Goal: Information Seeking & Learning: Check status

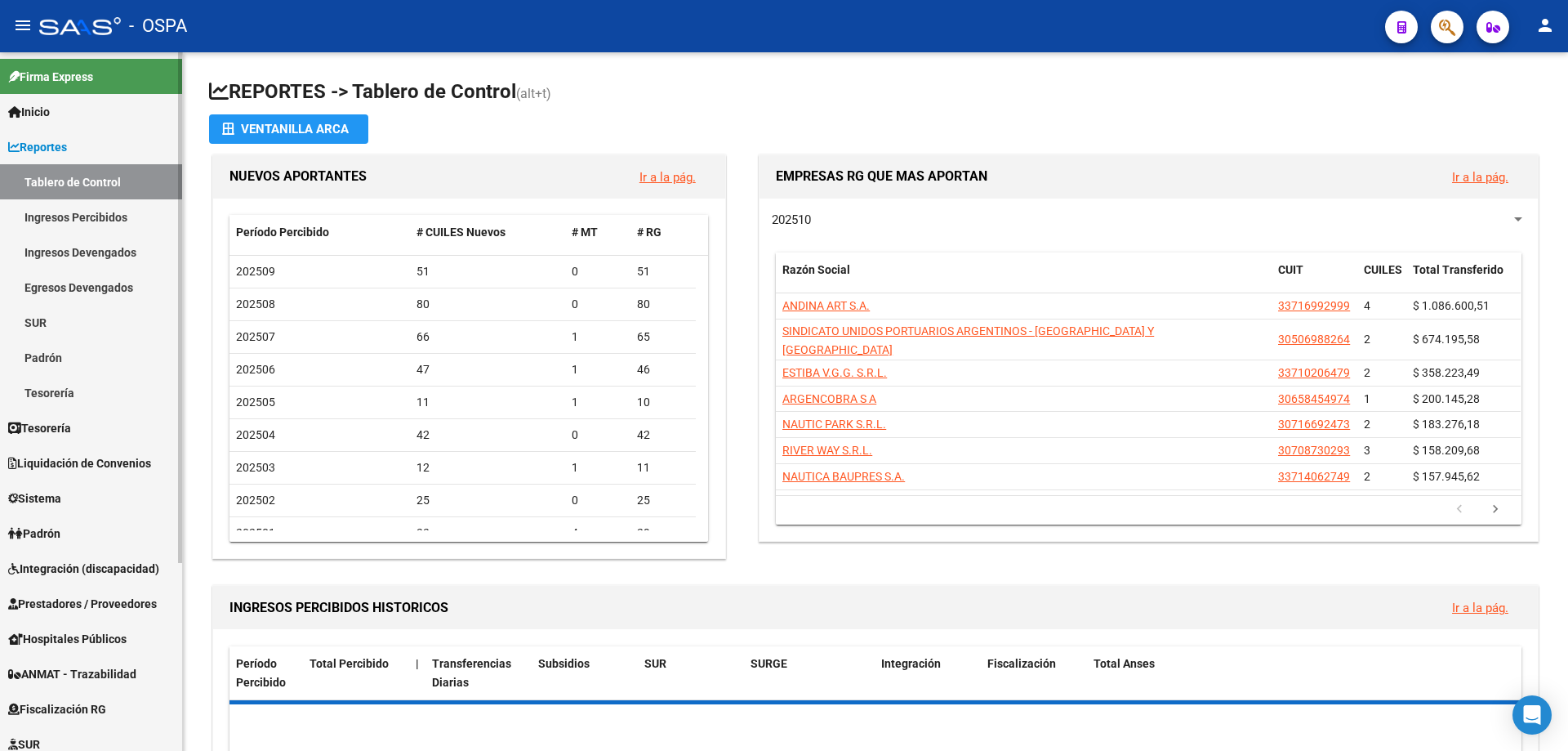
click at [90, 596] on span "Prestadores / Proveedores" at bounding box center [82, 604] width 149 height 18
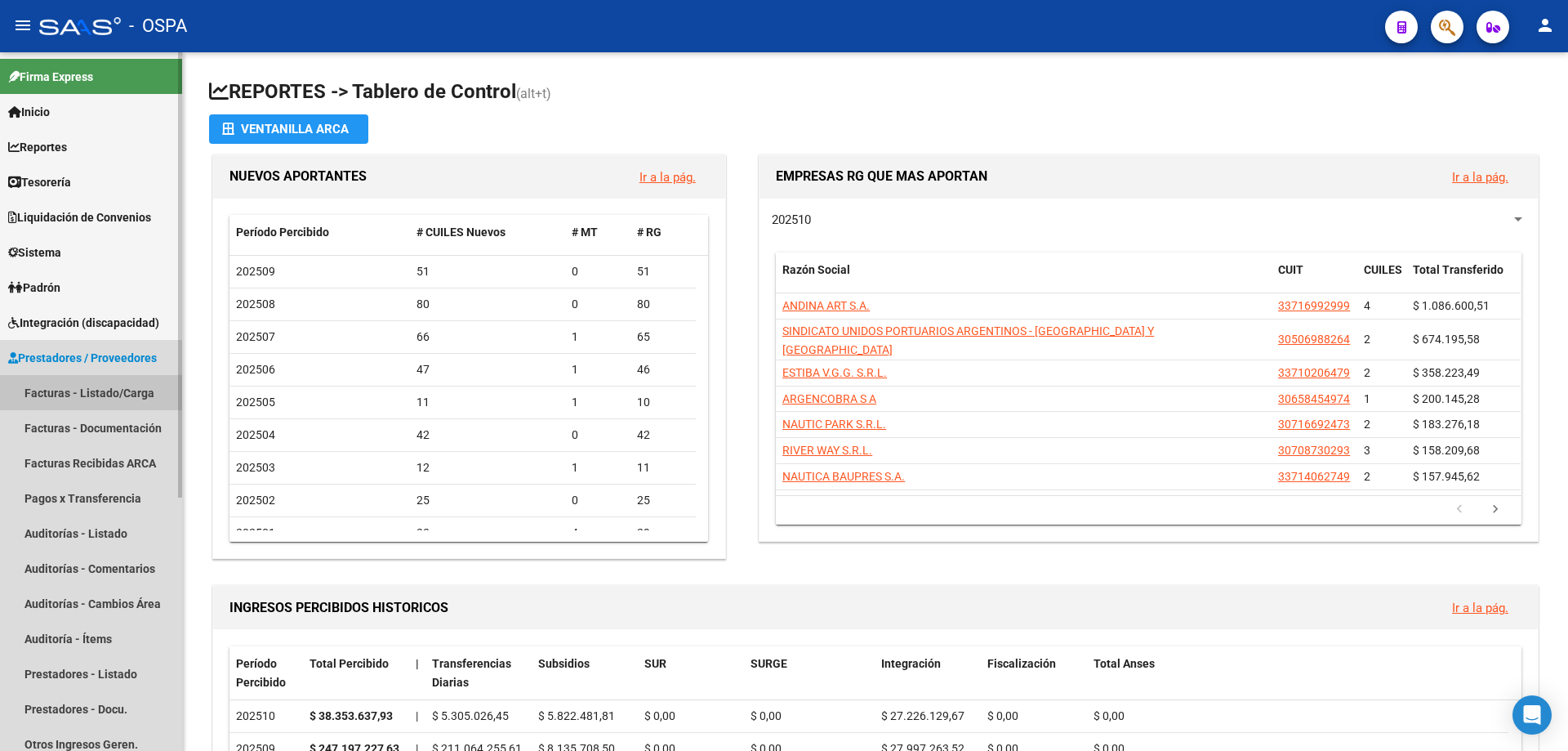
click at [30, 395] on link "Facturas - Listado/Carga" at bounding box center [91, 392] width 182 height 35
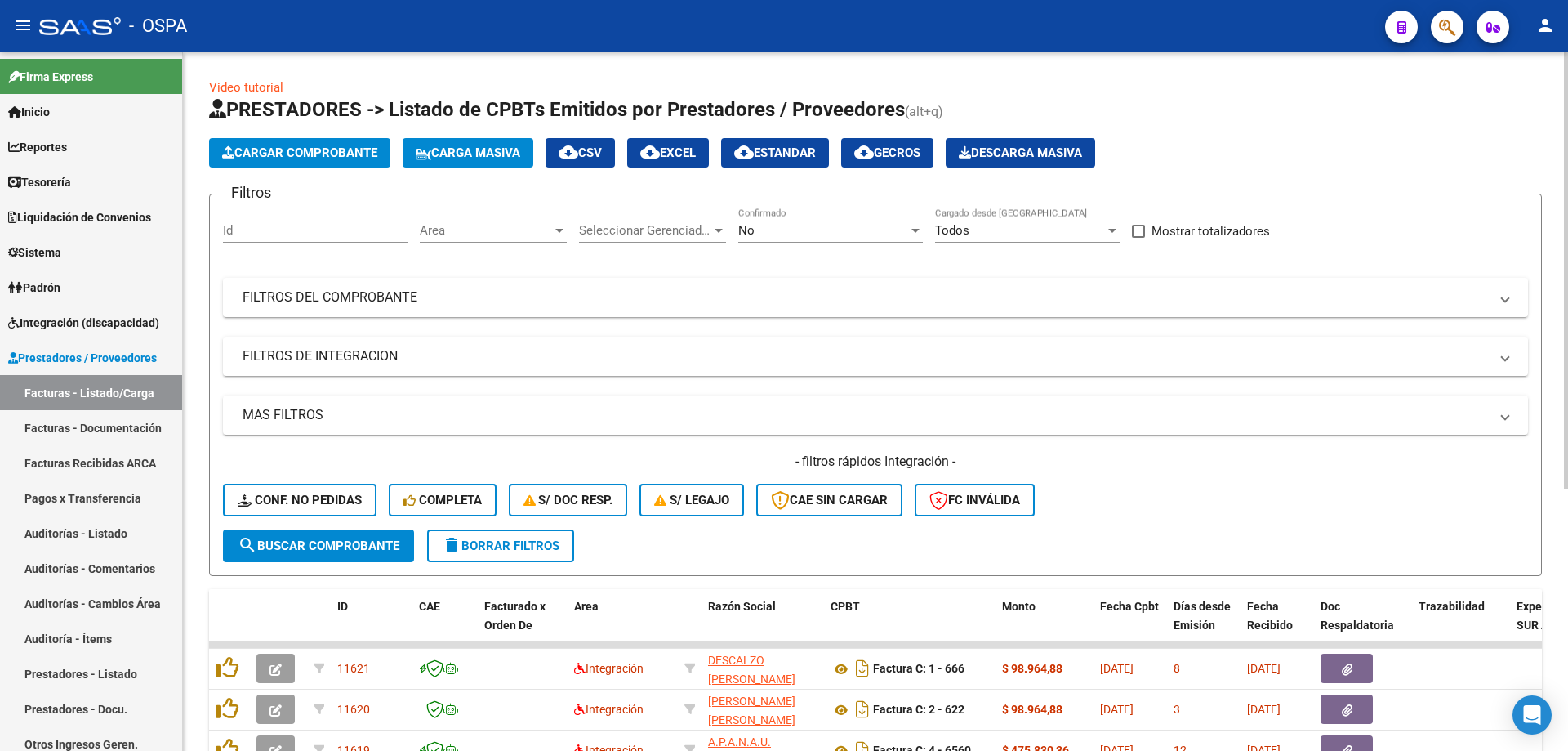
click at [459, 216] on div "Area Area" at bounding box center [493, 224] width 147 height 35
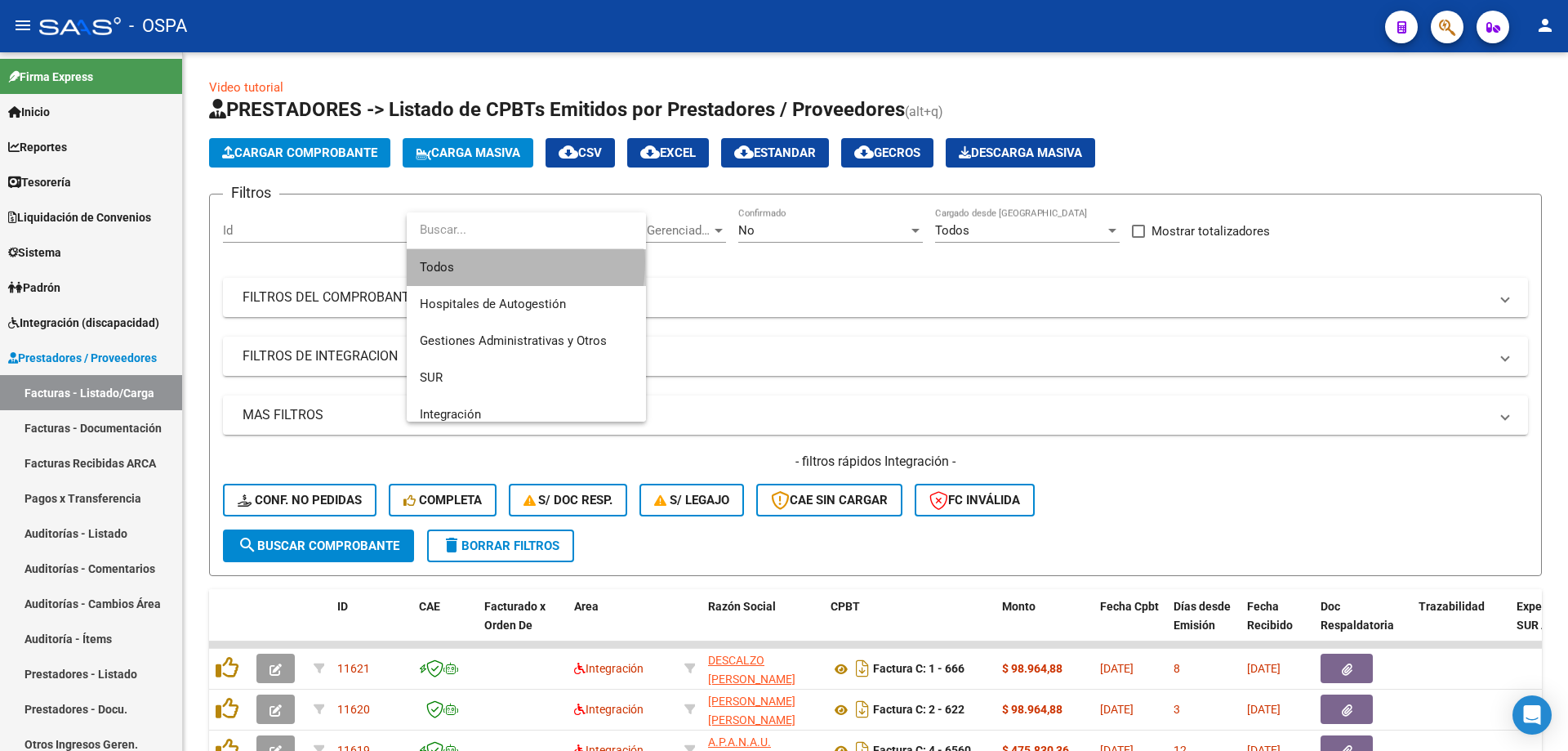
click at [469, 261] on span "Todos" at bounding box center [526, 267] width 213 height 37
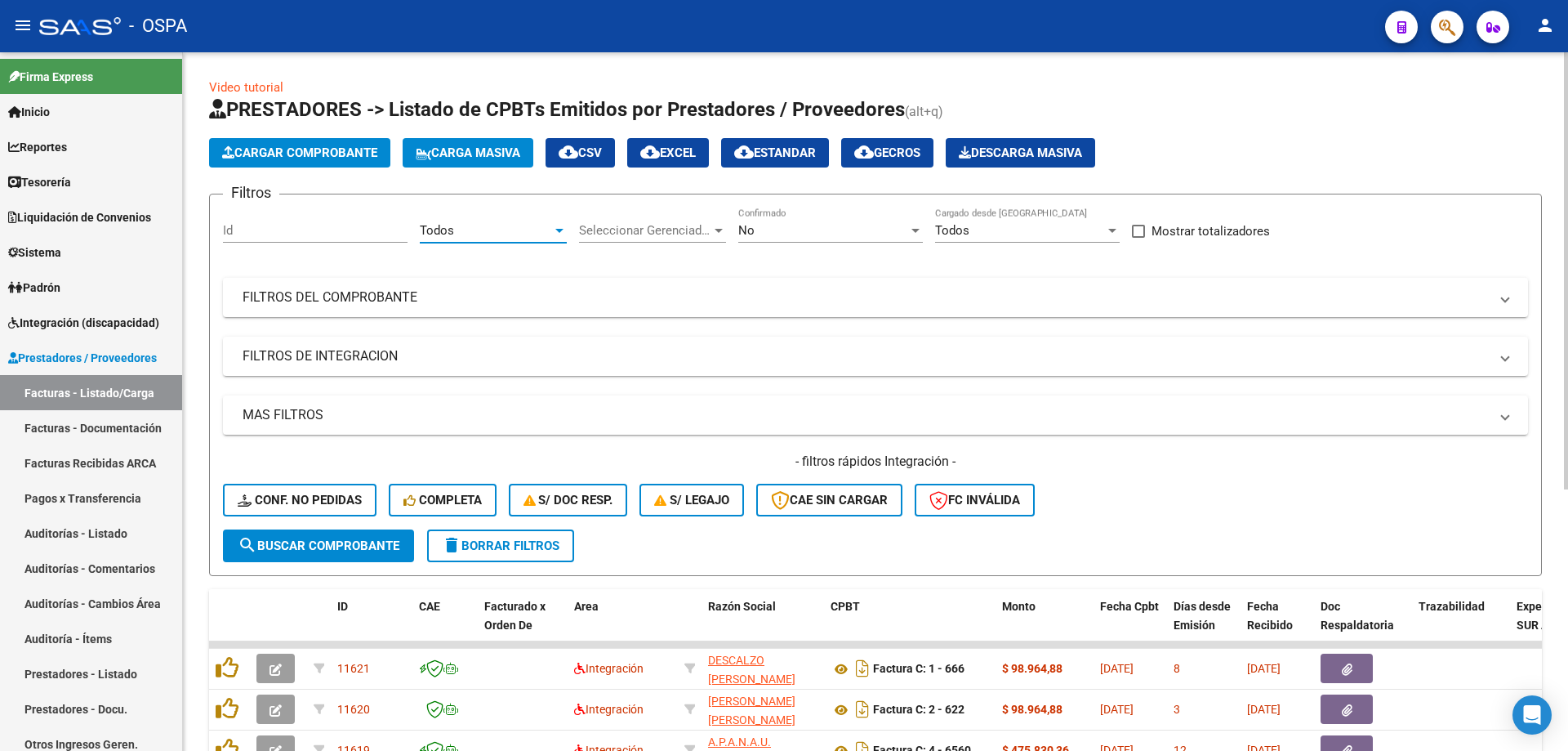
click at [614, 230] on span "Seleccionar Gerenciador" at bounding box center [645, 230] width 132 height 15
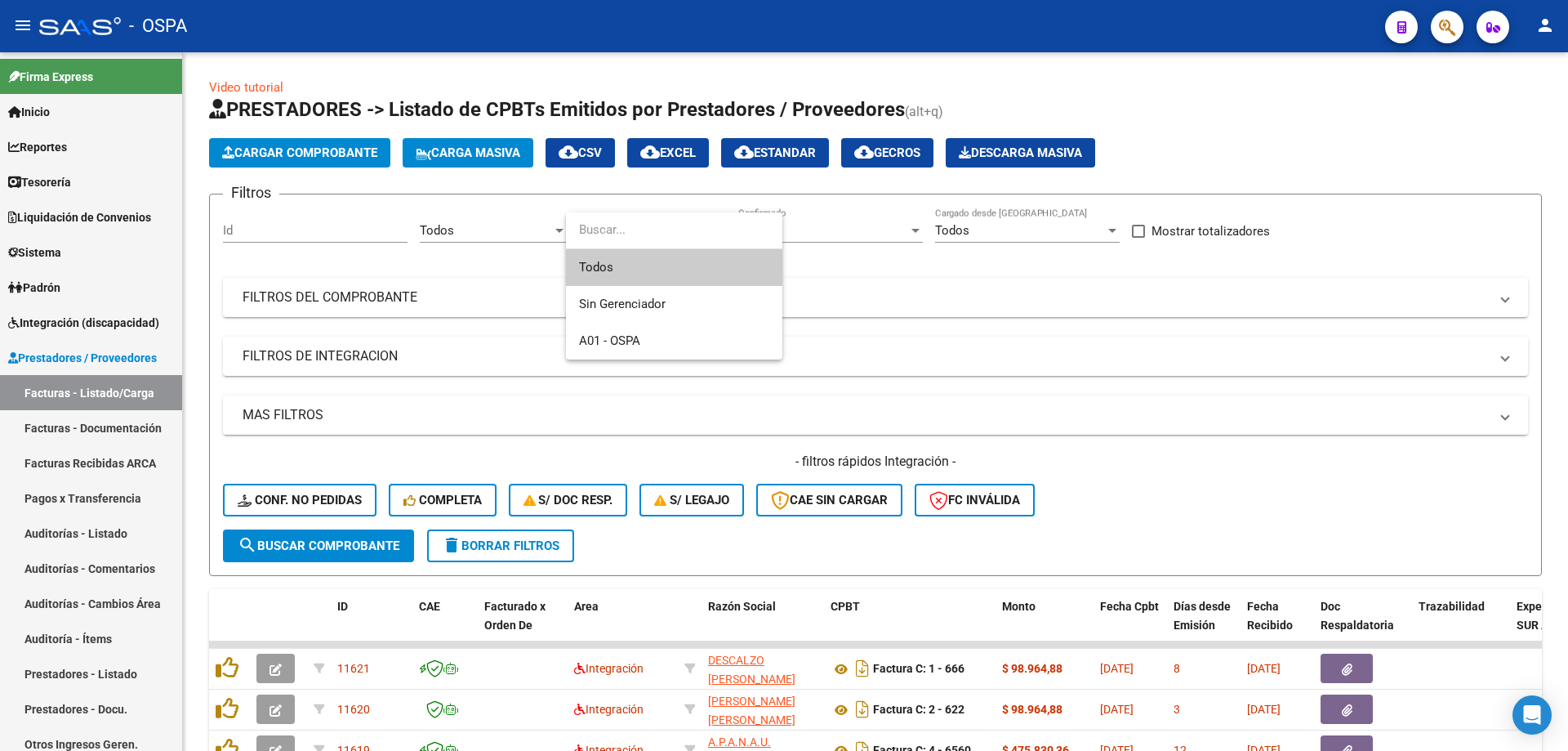
click at [622, 259] on span "Todos" at bounding box center [674, 267] width 190 height 37
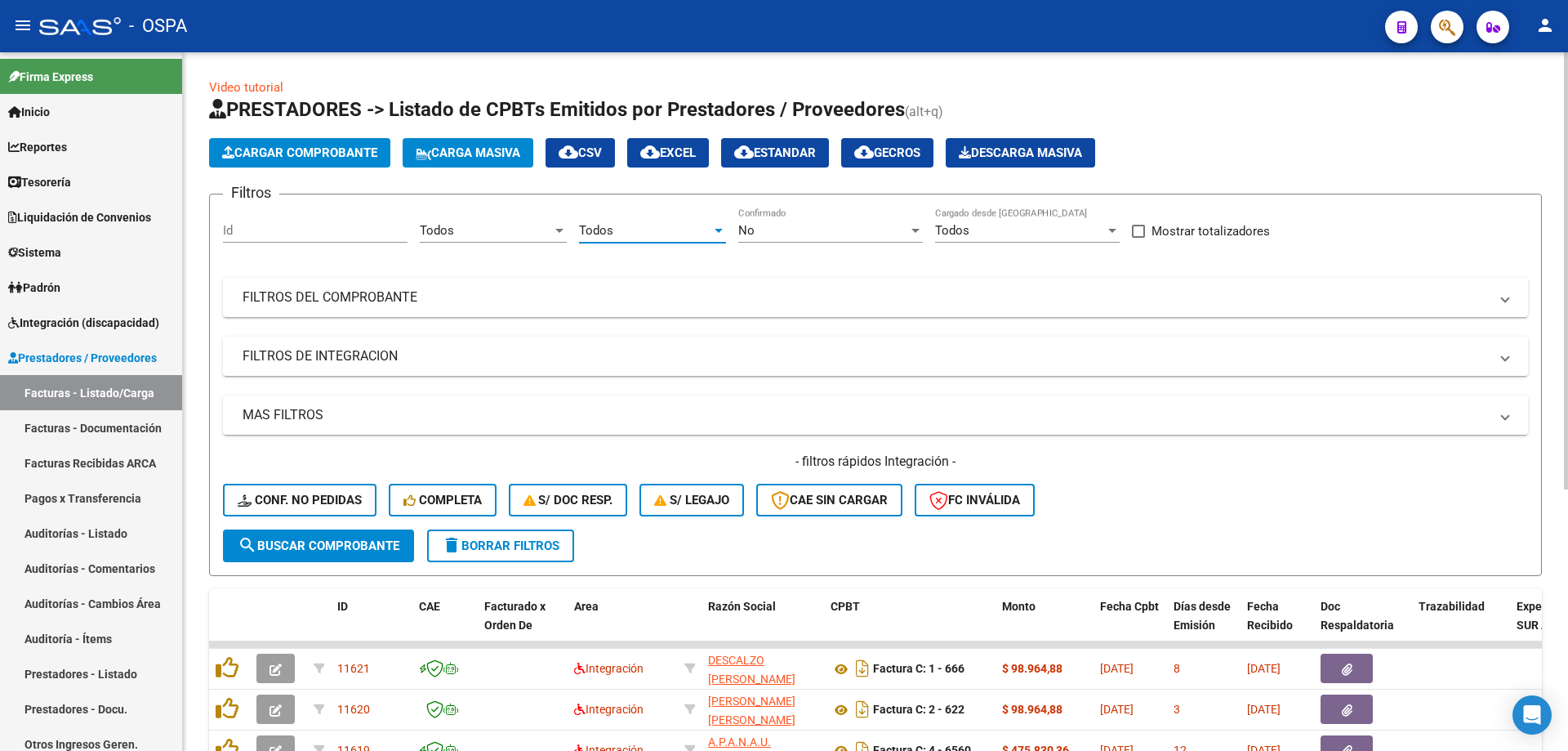
click at [814, 221] on div "No Confirmado" at bounding box center [830, 224] width 185 height 35
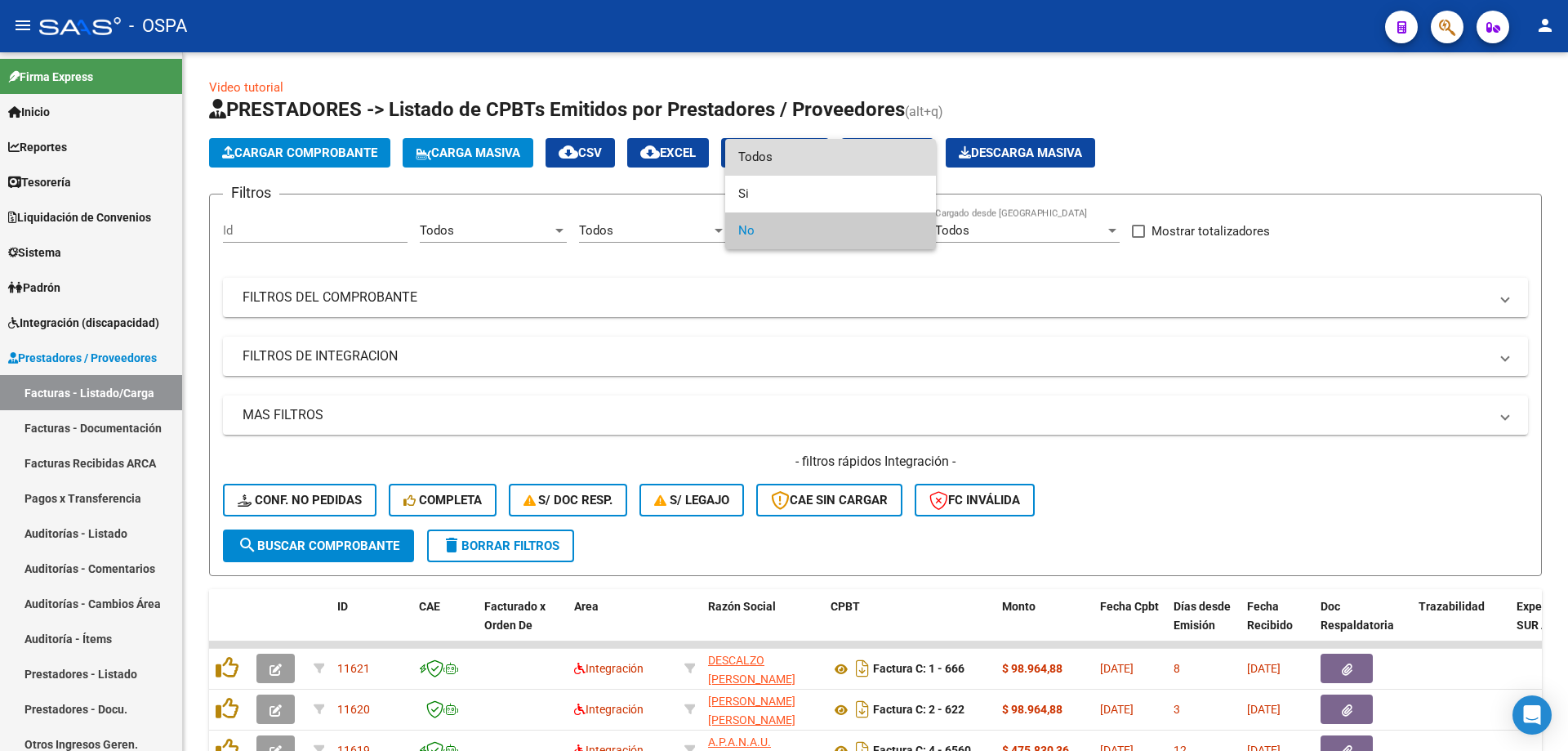
click at [810, 158] on span "Todos" at bounding box center [830, 157] width 185 height 37
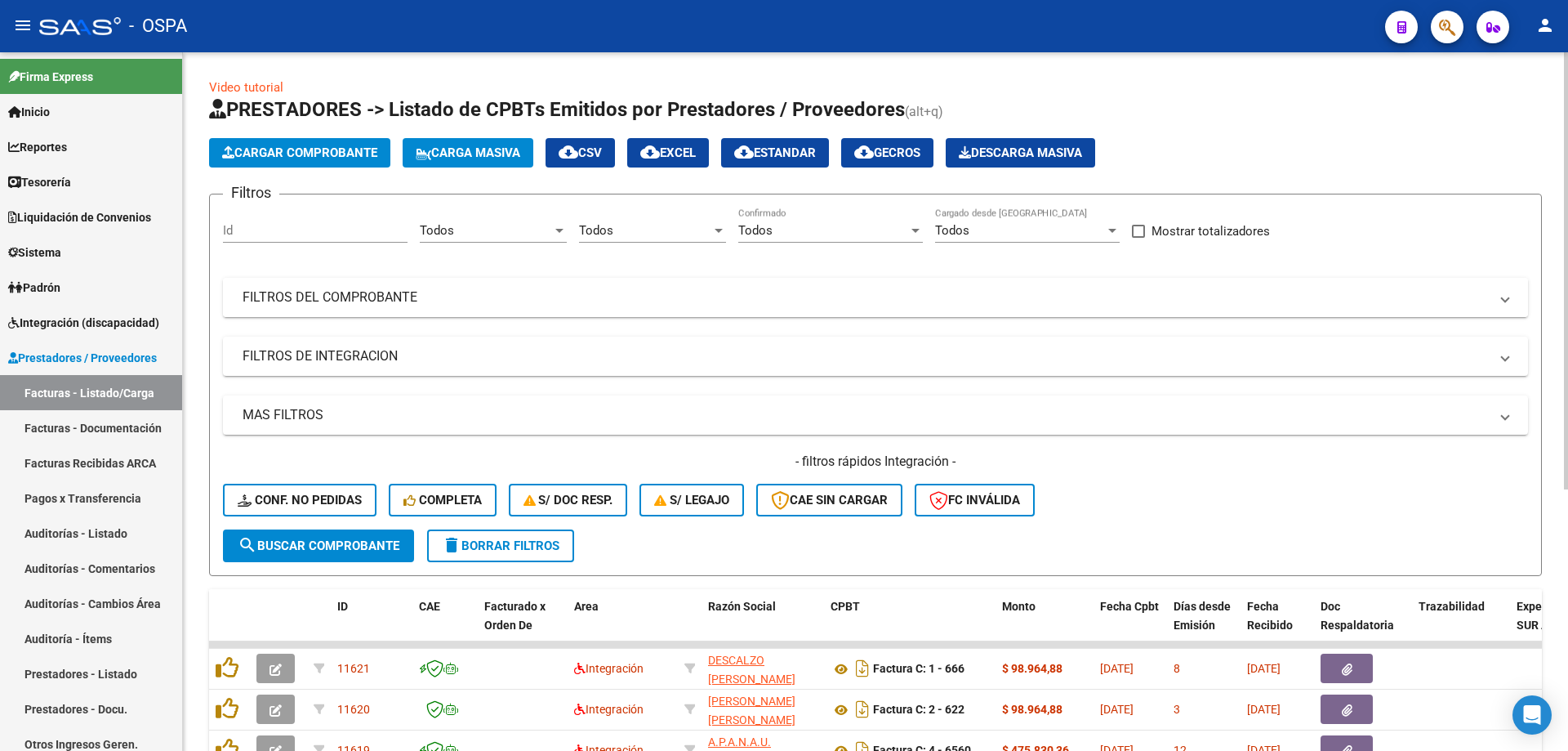
click at [358, 307] on mat-expansion-panel-header "FILTROS DEL COMPROBANTE" at bounding box center [875, 297] width 1305 height 39
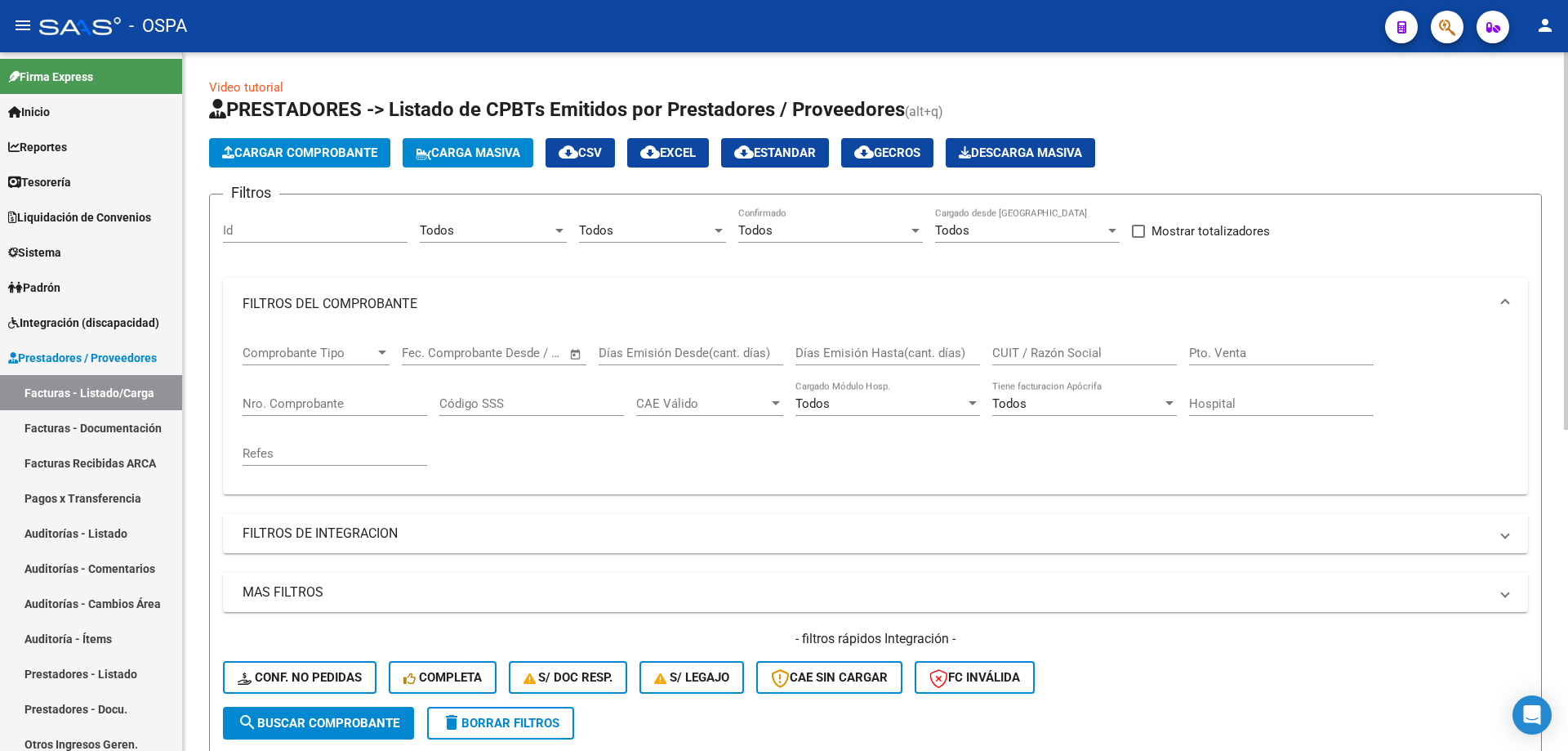
click at [1009, 347] on input "CUIT / Razón Social" at bounding box center [1085, 353] width 185 height 15
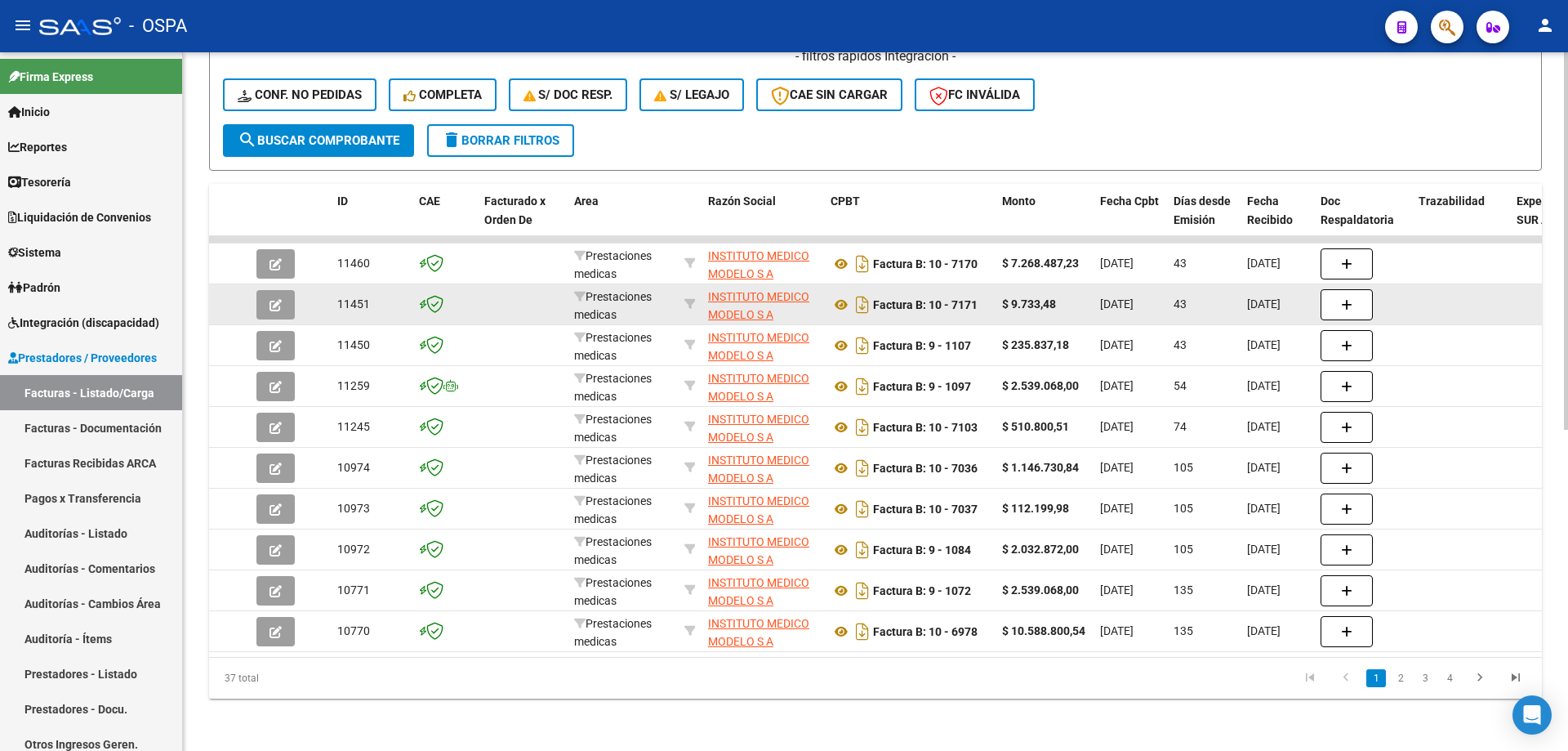
scroll to position [595, 0]
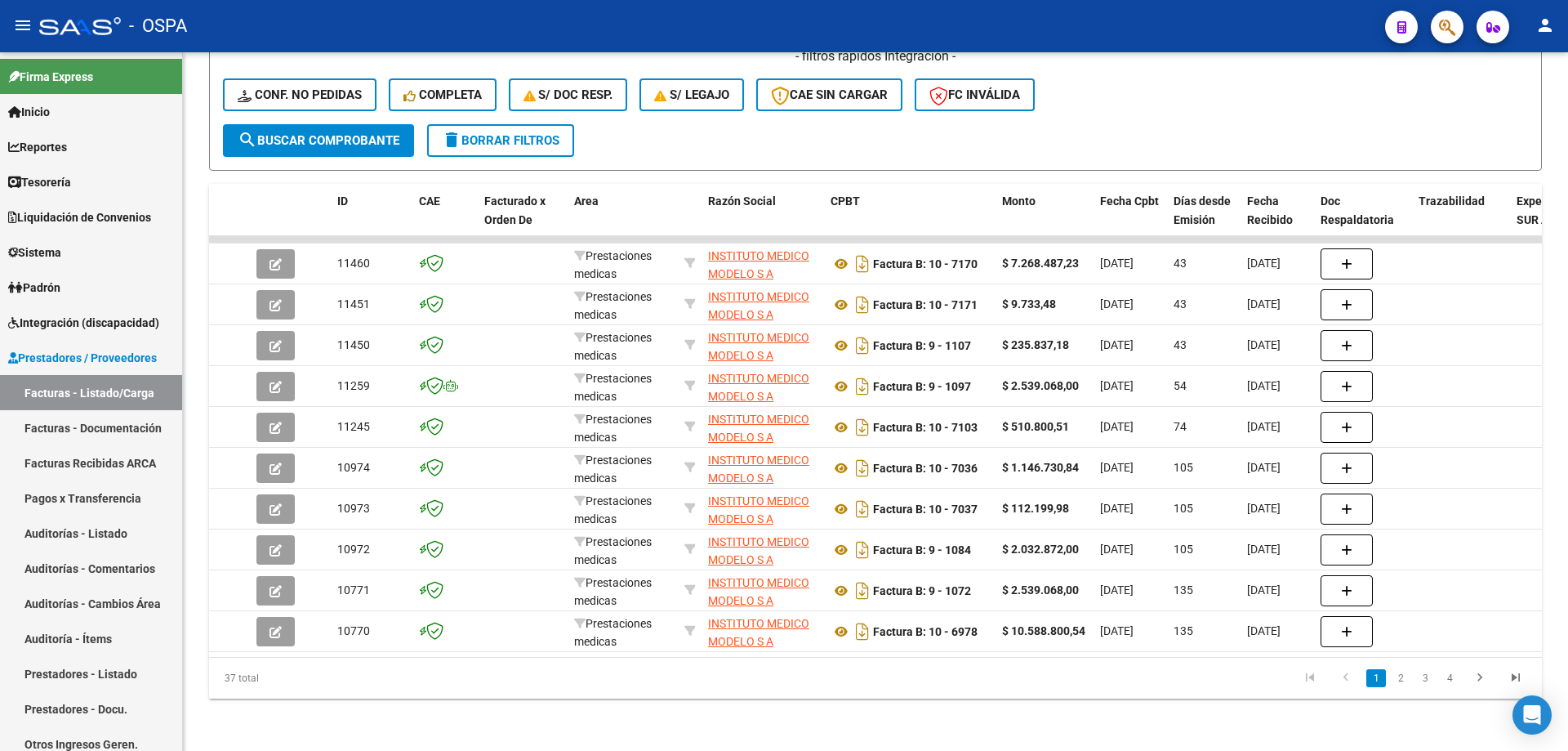
type input "modelo"
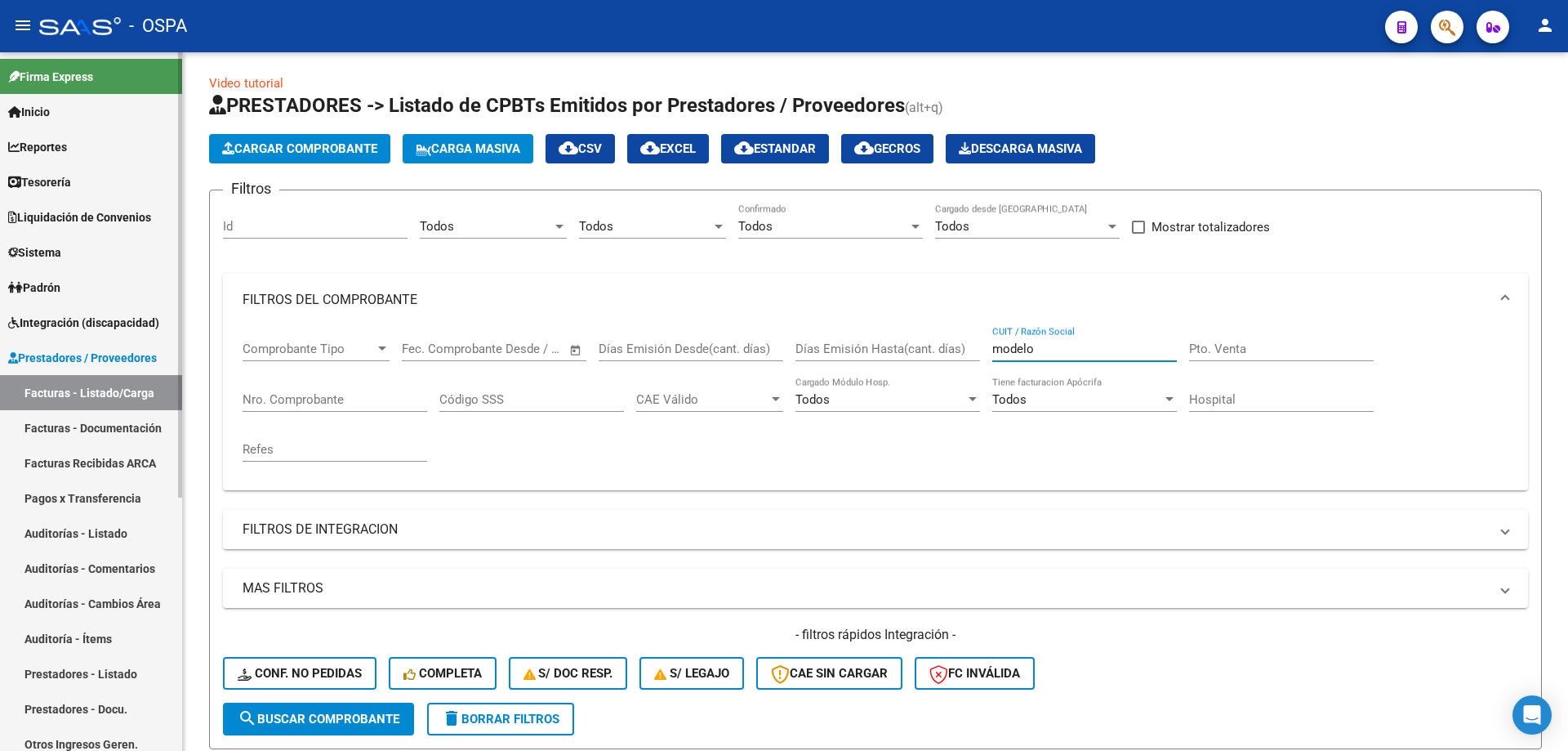
scroll to position [0, 0]
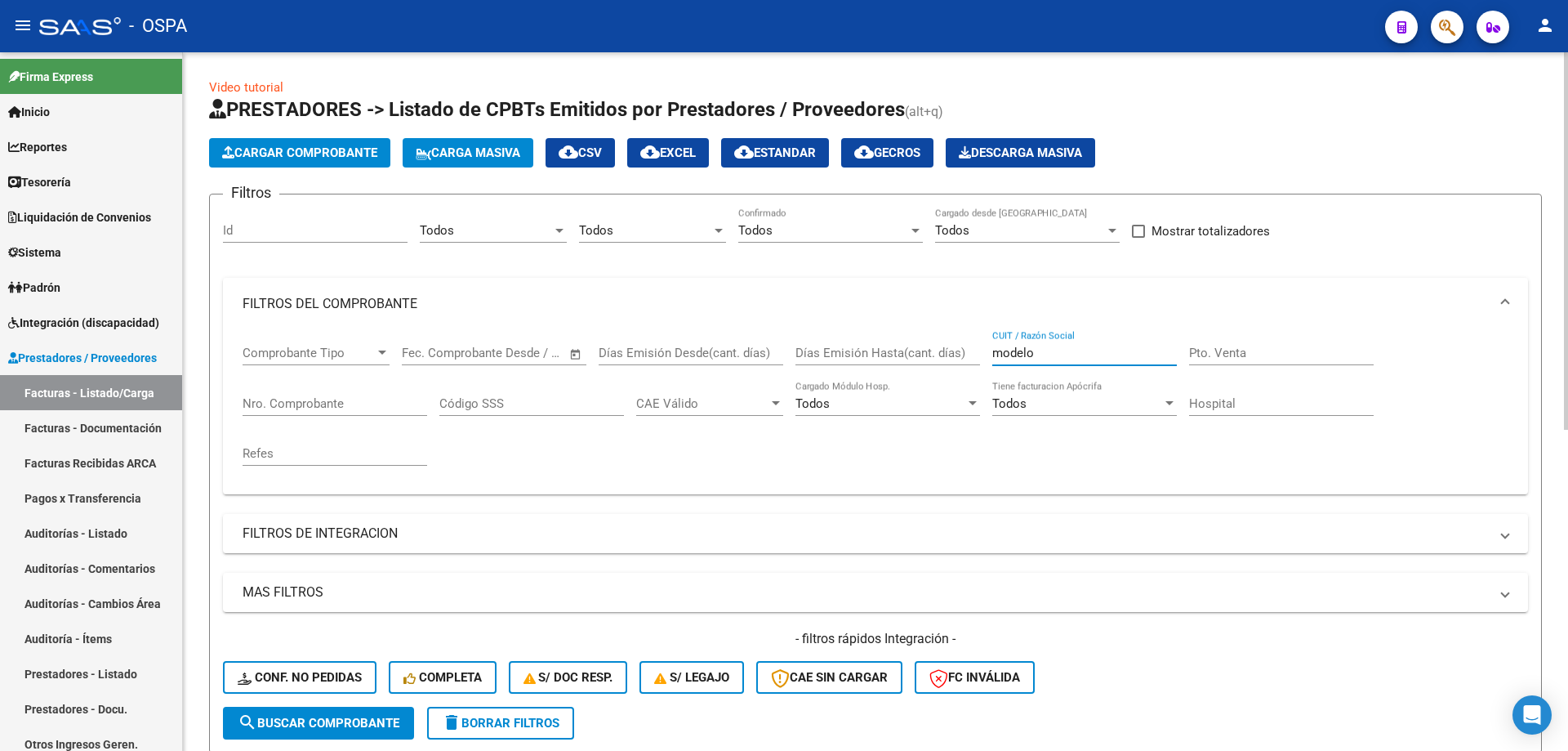
drag, startPoint x: 1055, startPoint y: 354, endPoint x: 836, endPoint y: 360, distance: 219.0
click at [836, 360] on div "Comprobante Tipo Comprobante Tipo Fecha inicio – Fecha fin Fec. Comprobante Des…" at bounding box center [876, 405] width 1266 height 151
click at [252, 398] on input "Nro. Comprobante" at bounding box center [335, 403] width 185 height 15
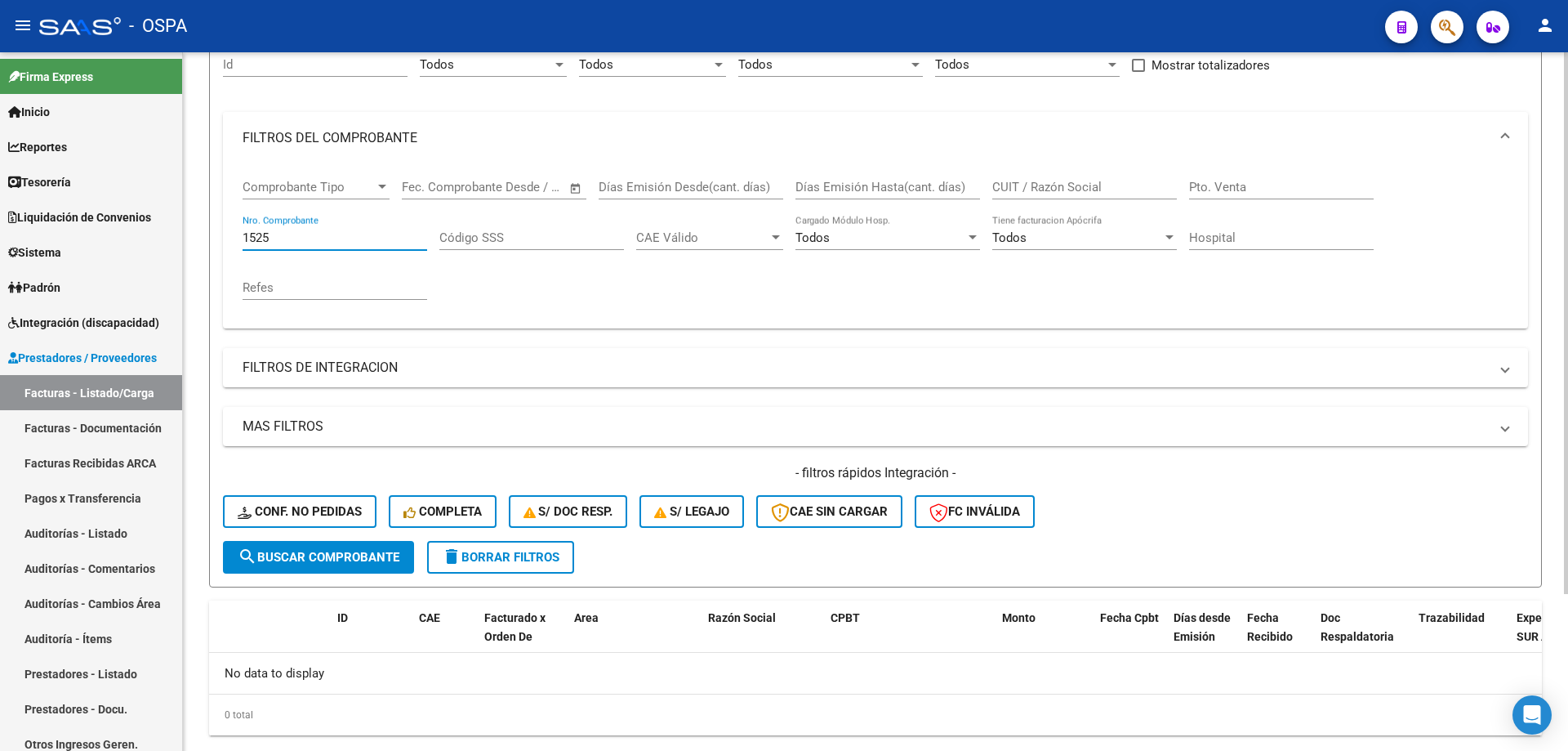
scroll to position [203, 0]
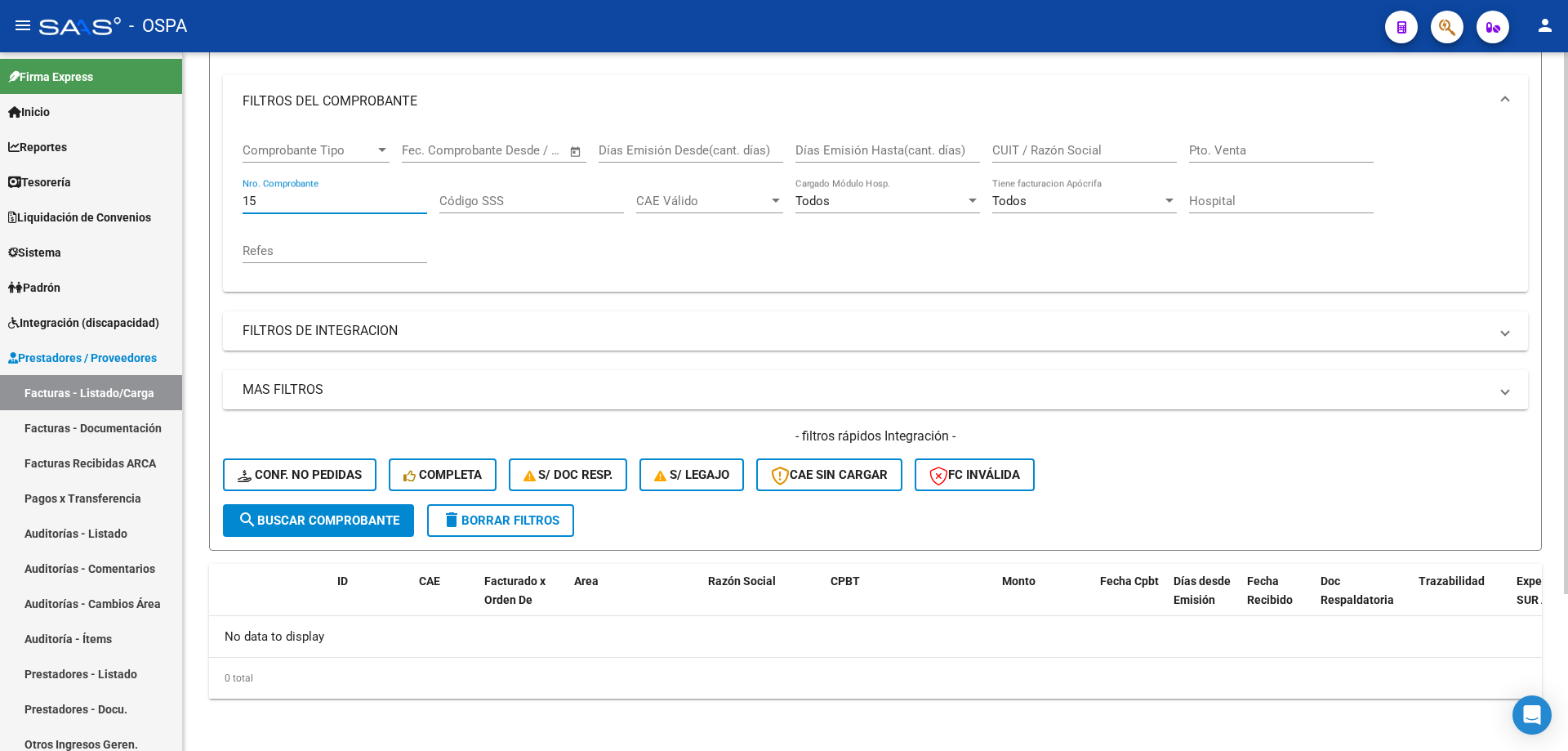
type input "1"
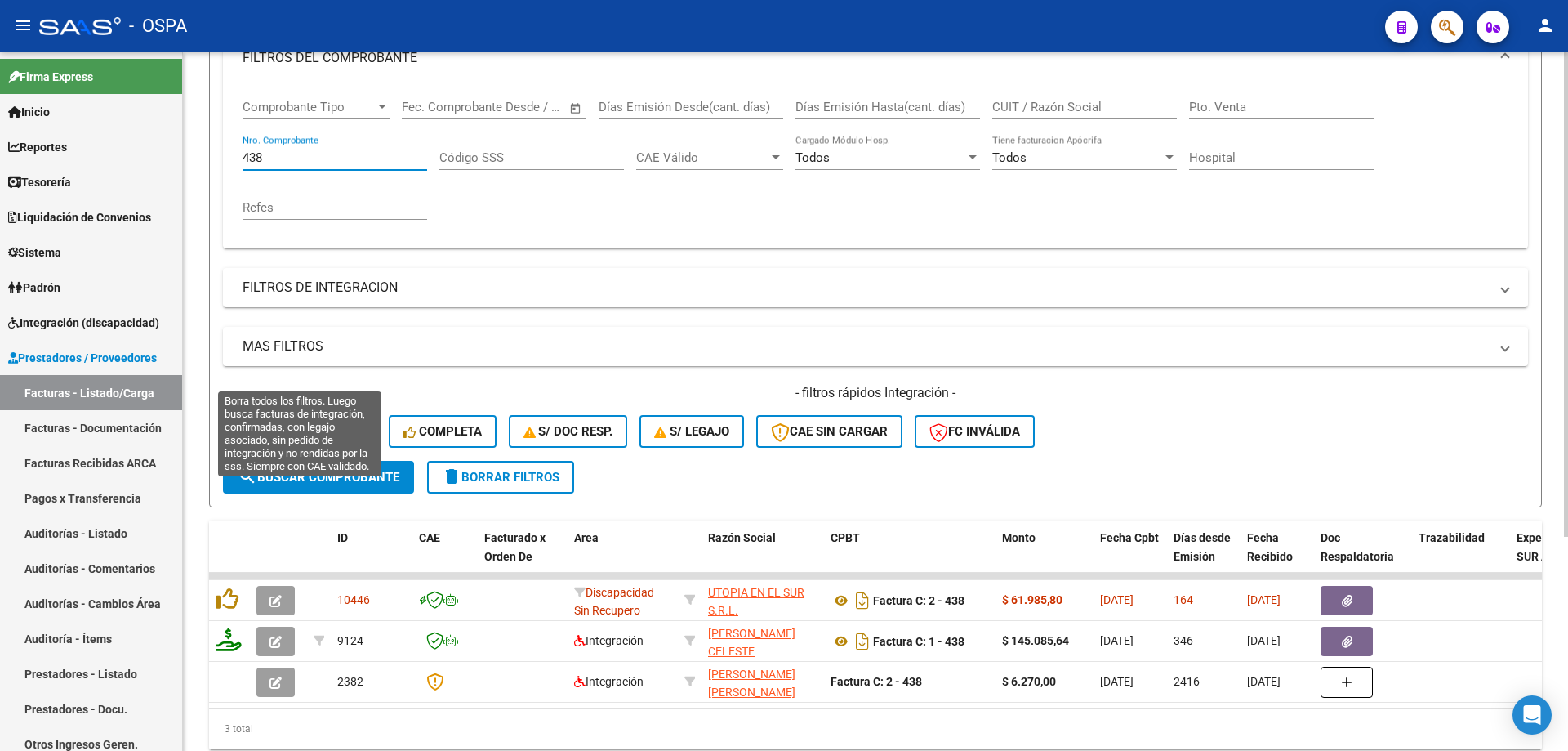
scroll to position [0, 0]
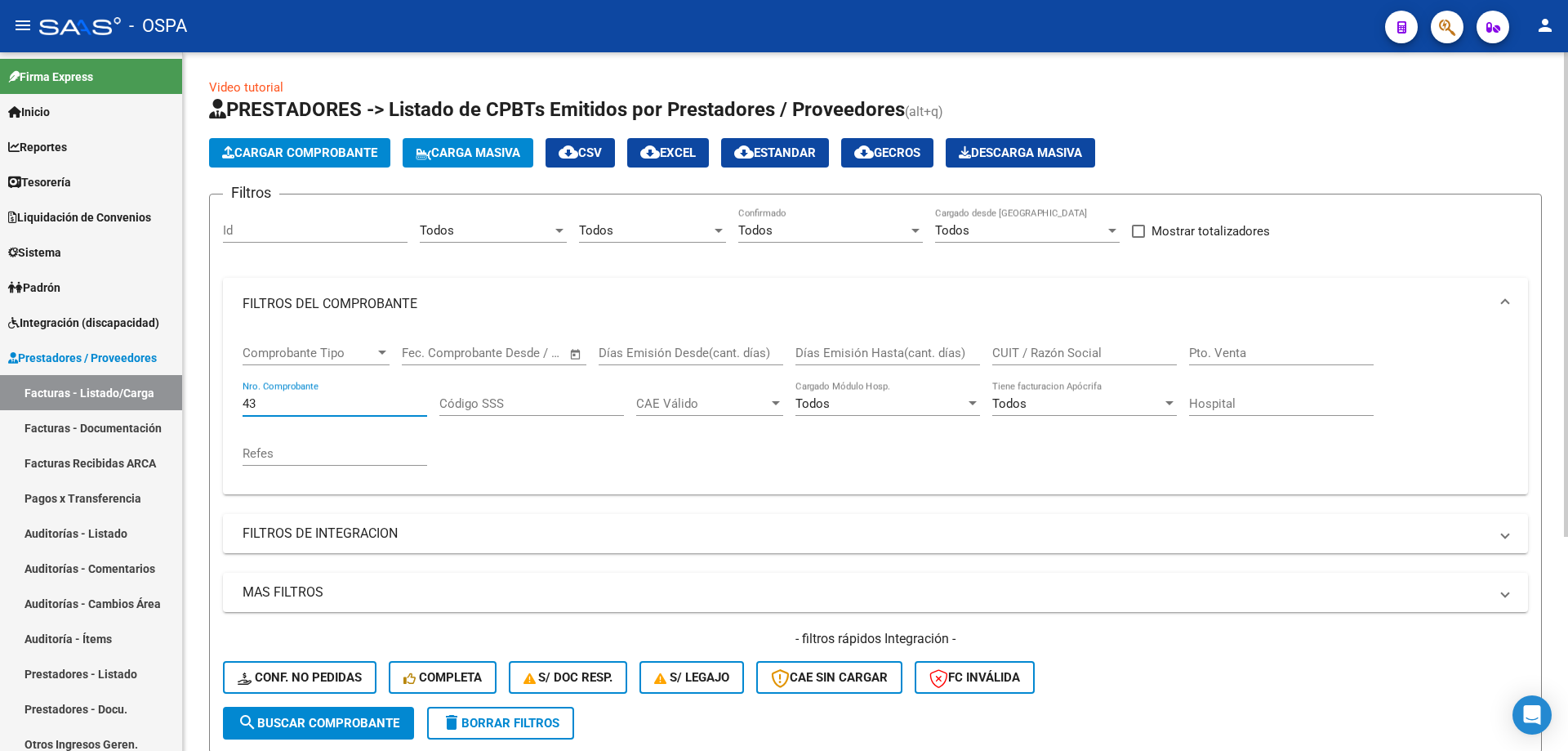
type input "4"
